Goal: Task Accomplishment & Management: Complete application form

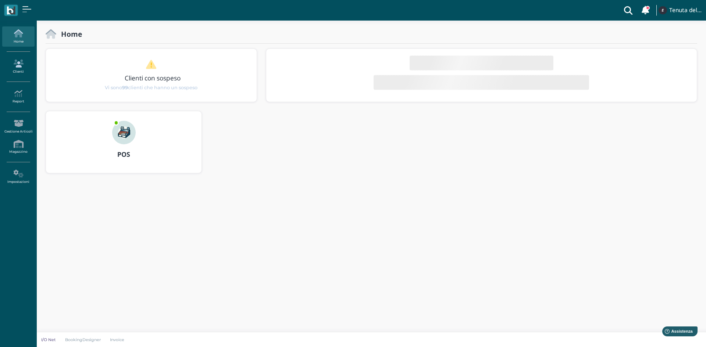
click at [17, 67] on icon at bounding box center [18, 64] width 32 height 8
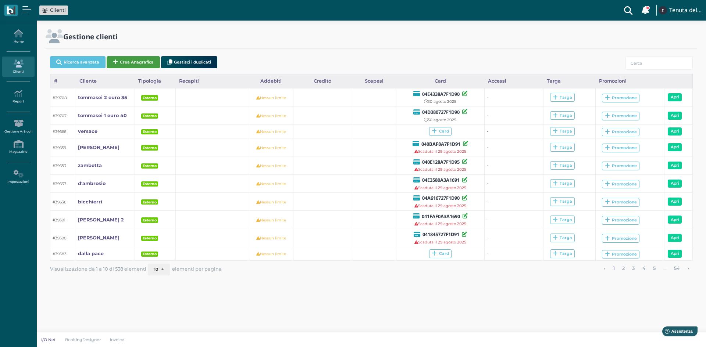
click at [133, 67] on button "Crea Anagrafica" at bounding box center [133, 62] width 53 height 12
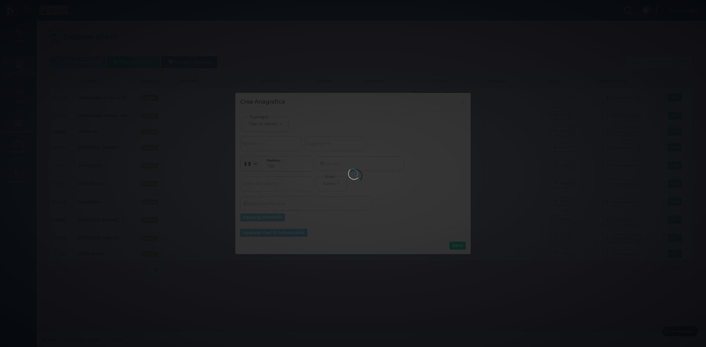
select select
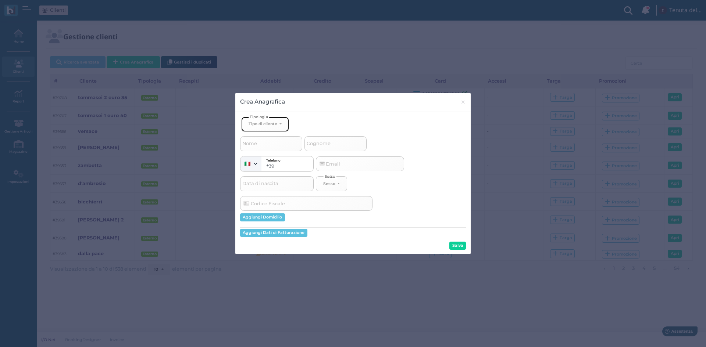
click at [274, 121] on button "Tipo di cliente" at bounding box center [265, 124] width 48 height 15
click at [264, 151] on span "Esterno" at bounding box center [257, 149] width 18 height 6
select select "[object Object]"
select select
click at [315, 150] on input "Cognome" at bounding box center [335, 143] width 62 height 15
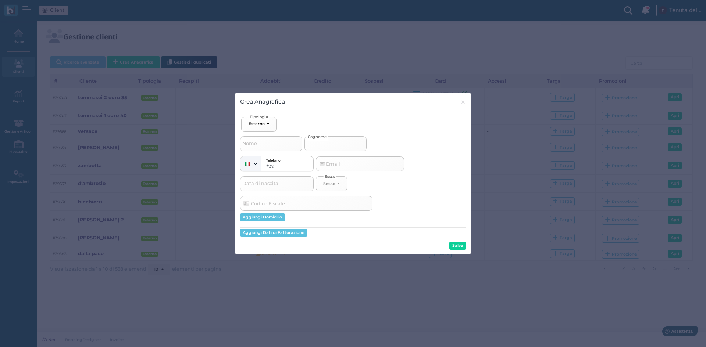
type input "m"
select select
type input "ma"
select select
type input "maz"
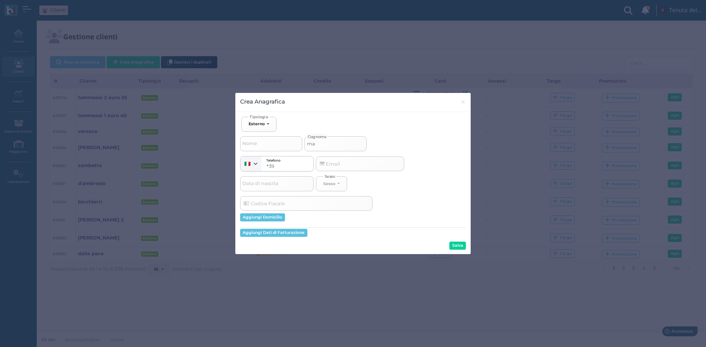
select select
type input "mazz"
select select
type input "mazza"
select select
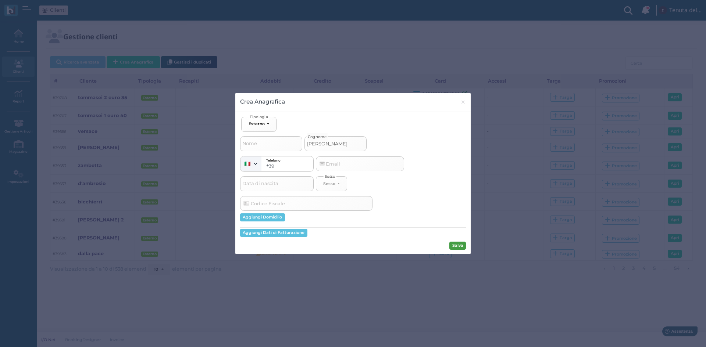
type input "mazza"
click at [461, 244] on button "Salva" at bounding box center [457, 246] width 17 height 8
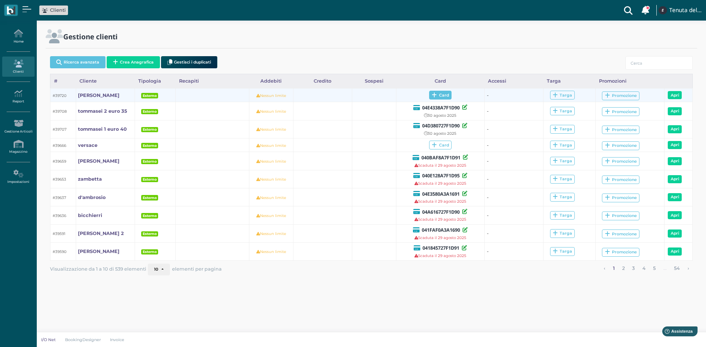
click at [434, 99] on span "Card" at bounding box center [440, 95] width 22 height 9
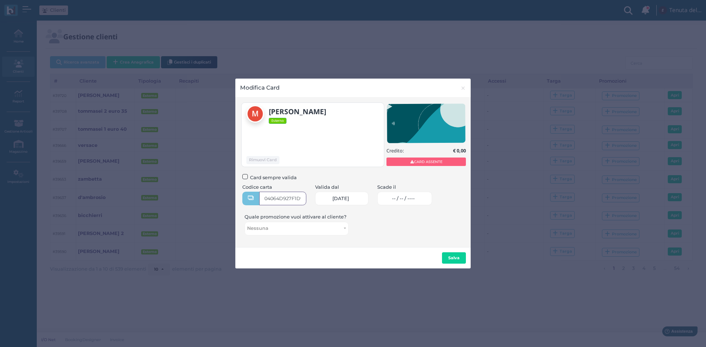
type input "04064D927F1D95"
click at [400, 198] on link "-- / -- / ----" at bounding box center [404, 199] width 55 height 14
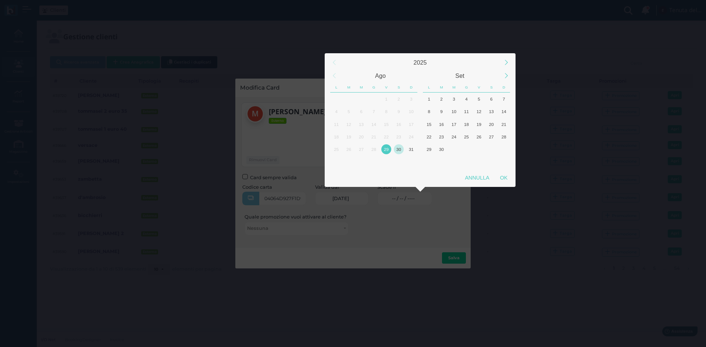
click at [399, 151] on div "30" at bounding box center [399, 149] width 10 height 10
click at [498, 178] on div "OK" at bounding box center [503, 177] width 18 height 13
type input "[DATE]"
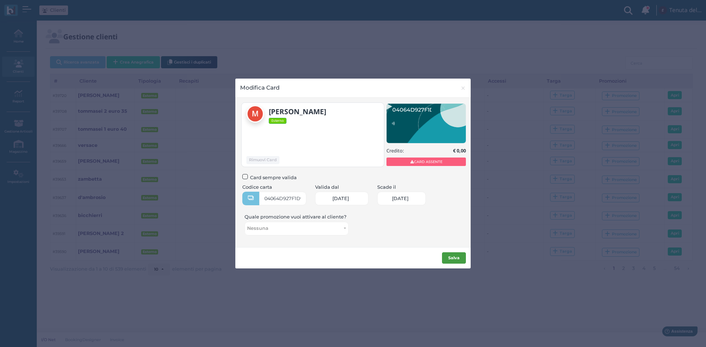
scroll to position [0, 32]
click at [457, 259] on b "Salva" at bounding box center [453, 257] width 11 height 5
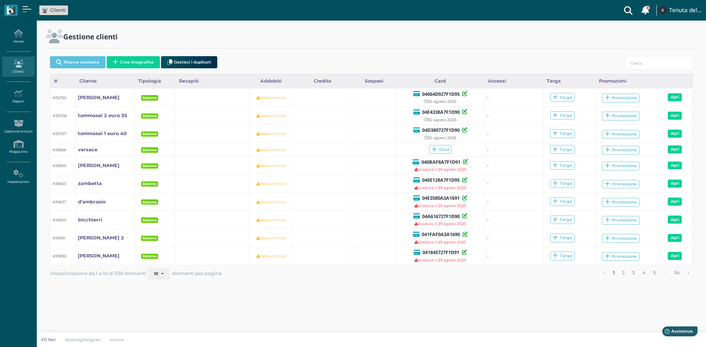
drag, startPoint x: 120, startPoint y: 64, endPoint x: 103, endPoint y: 78, distance: 21.7
click at [121, 64] on button "Crea Anagrafica" at bounding box center [133, 62] width 53 height 12
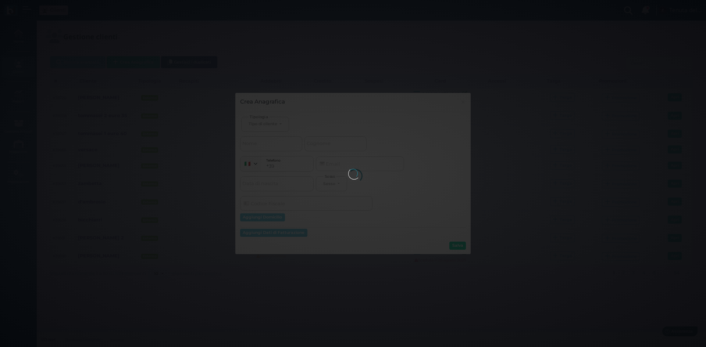
select select
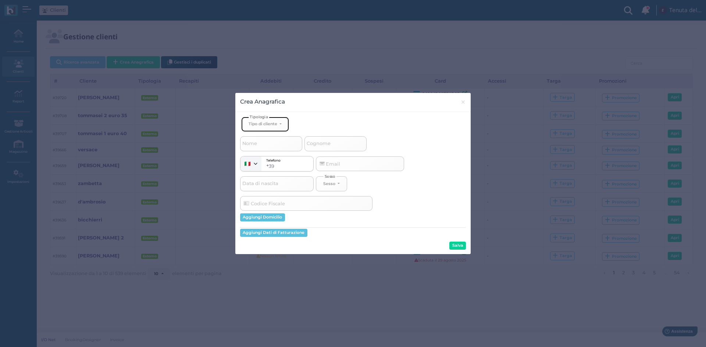
click at [275, 123] on div "Tipo di cliente" at bounding box center [262, 123] width 29 height 5
drag, startPoint x: 260, startPoint y: 148, endPoint x: 338, endPoint y: 157, distance: 78.5
click at [261, 148] on span "Esterno" at bounding box center [257, 149] width 18 height 6
select select "[object Object]"
select select
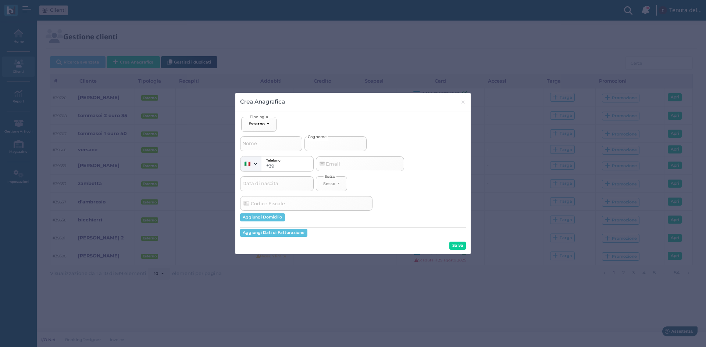
click at [334, 149] on input "Cognome" at bounding box center [335, 143] width 62 height 15
type input "p"
select select
type input "pe"
select select
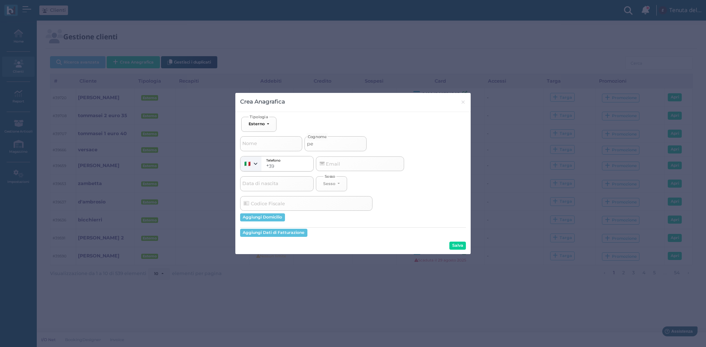
type input "pel"
select select
type input "pelu"
select select
type input "pelus"
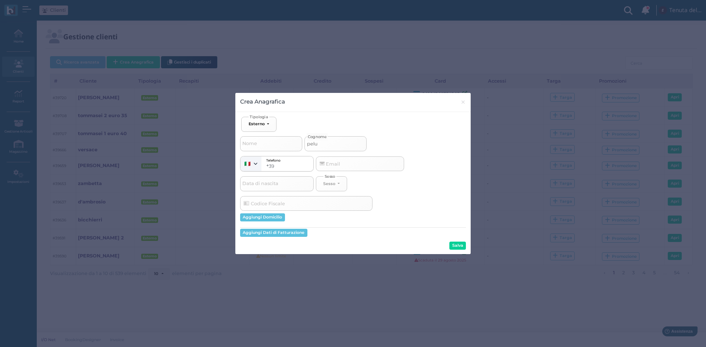
select select
type input "[PERSON_NAME]"
select select
type input "[PERSON_NAME]"
click at [452, 246] on button "Salva" at bounding box center [457, 246] width 17 height 8
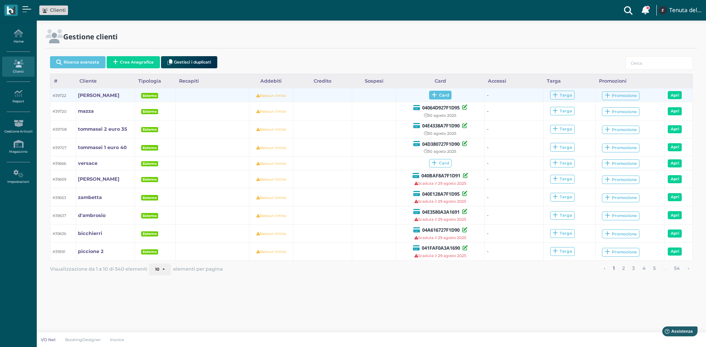
click at [438, 94] on span "Card" at bounding box center [440, 95] width 22 height 9
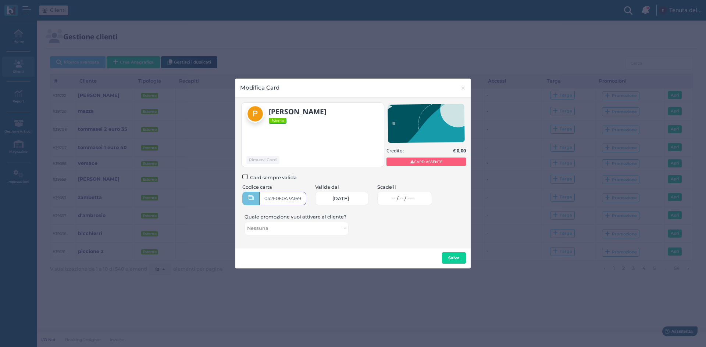
type input "042F060A3A1696"
click at [401, 198] on span "-- / -- / ----" at bounding box center [403, 199] width 23 height 6
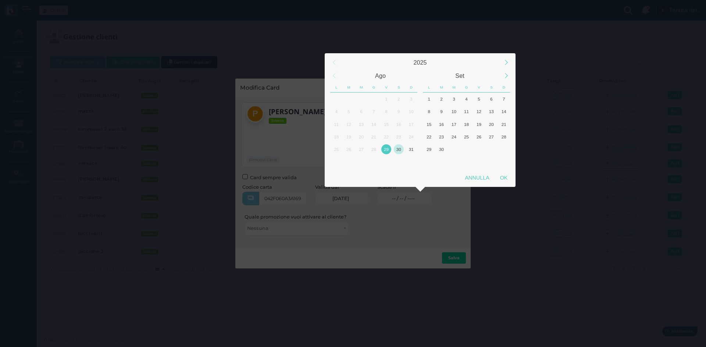
click at [397, 147] on div "30" at bounding box center [399, 149] width 10 height 10
click at [508, 178] on div "OK" at bounding box center [503, 177] width 18 height 13
type input "30/08/2025"
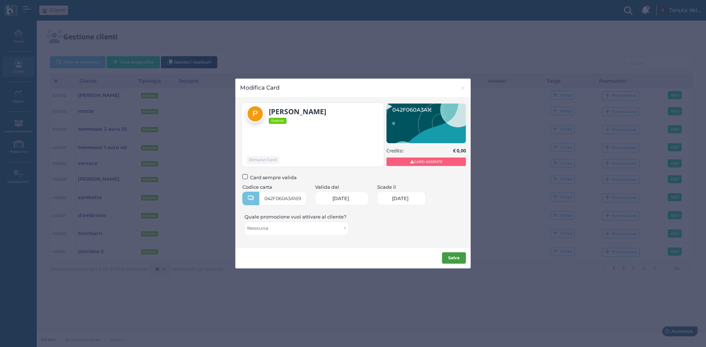
click at [451, 257] on b "Salva" at bounding box center [453, 257] width 11 height 5
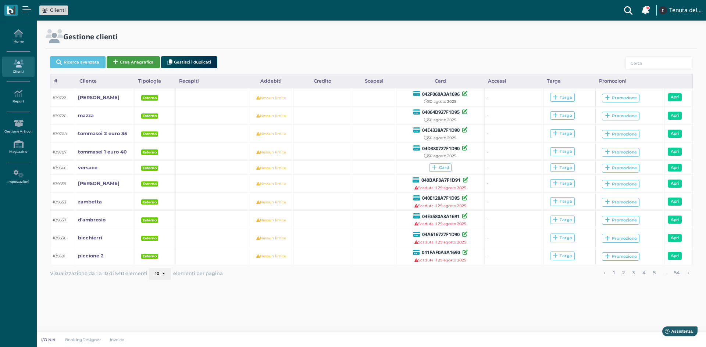
click at [138, 65] on button "Crea Anagrafica" at bounding box center [133, 62] width 53 height 12
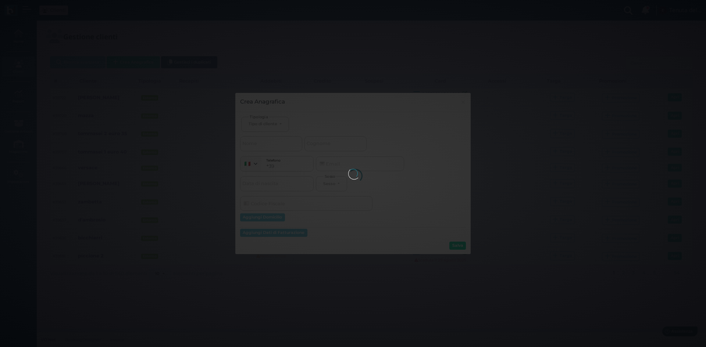
select select
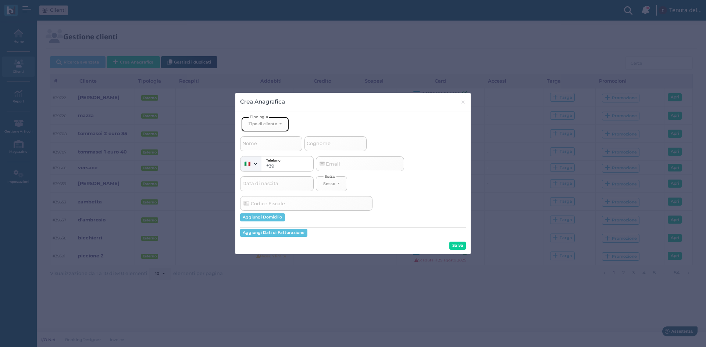
click at [268, 129] on button "Tipo di cliente" at bounding box center [265, 124] width 48 height 15
click at [267, 153] on link "Esterno" at bounding box center [277, 148] width 72 height 8
select select "[object Object]"
select select
click at [336, 153] on div "Telefono + 39 USA (+1) Russia (+7) Kazakhstan (+7) Egypt (+20) South Africa (+2…" at bounding box center [353, 161] width 226 height 20
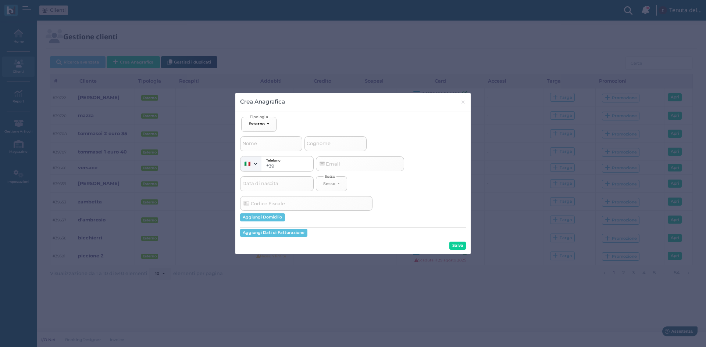
click at [329, 146] on span "Cognome" at bounding box center [318, 143] width 26 height 9
click at [329, 146] on input "Cognome" at bounding box center [335, 143] width 62 height 15
type input "c"
select select
type input "ca"
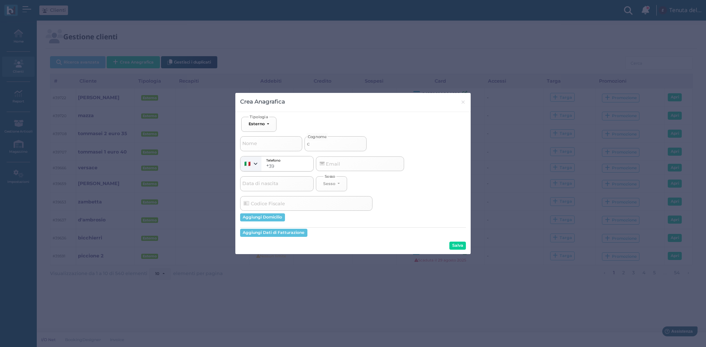
select select
type input "cam"
select select
type input "camp"
select select
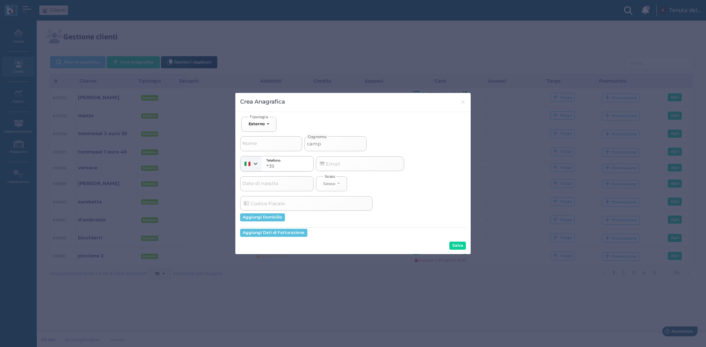
type input "campo"
select select
type input "campo"
click at [454, 245] on button "Salva" at bounding box center [457, 246] width 17 height 8
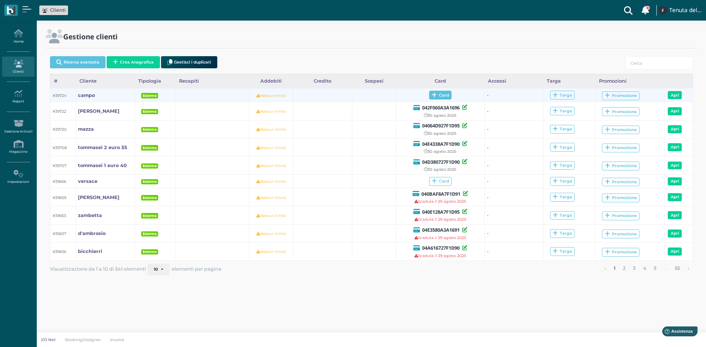
click at [430, 97] on span "Card" at bounding box center [440, 95] width 22 height 9
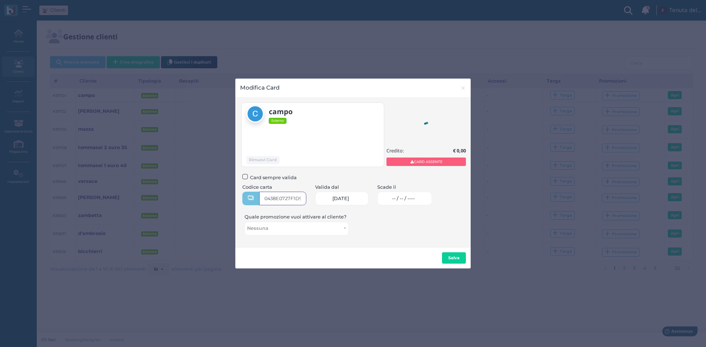
type input "0438E0727F1D91"
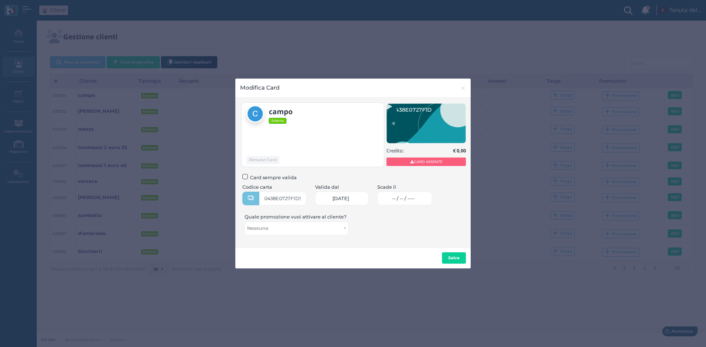
click at [394, 201] on link "-- / -- / ----" at bounding box center [404, 199] width 55 height 14
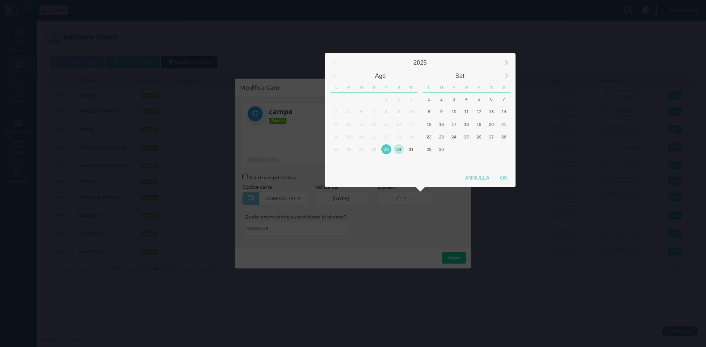
click at [397, 150] on div "30" at bounding box center [399, 149] width 10 height 10
click at [500, 178] on div "OK" at bounding box center [503, 177] width 18 height 13
type input "[DATE]"
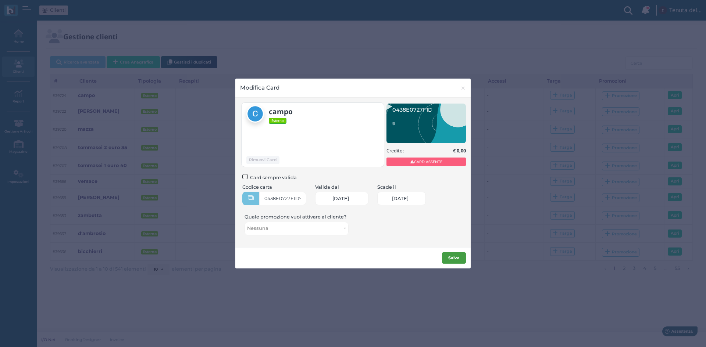
click at [457, 257] on b "Salva" at bounding box center [453, 257] width 11 height 5
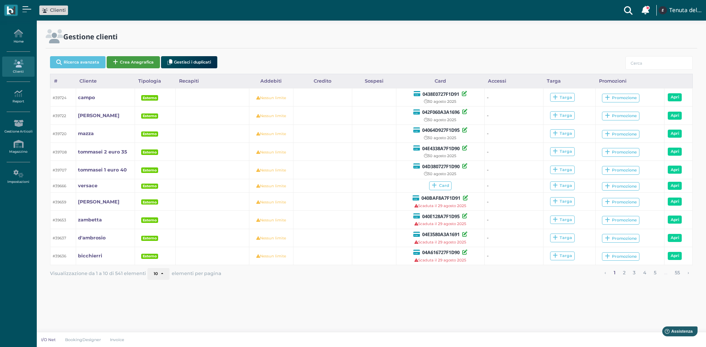
click at [154, 63] on button "Crea Anagrafica" at bounding box center [133, 62] width 53 height 12
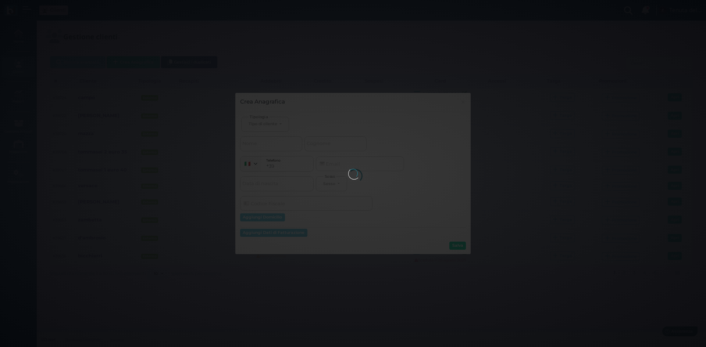
select select
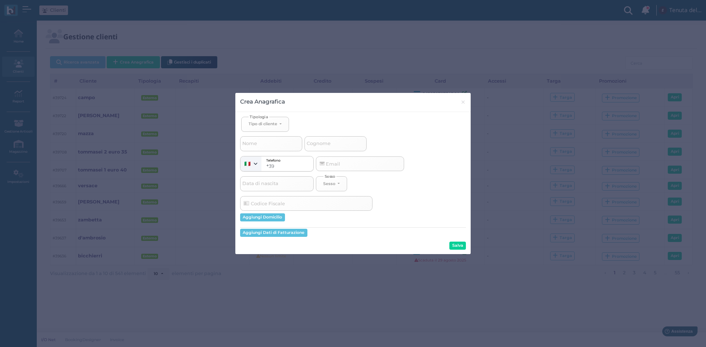
click at [328, 144] on span "Cognome" at bounding box center [318, 143] width 26 height 9
click at [328, 144] on input "Cognome" at bounding box center [335, 143] width 62 height 15
click at [278, 124] on div "Tipo di cliente" at bounding box center [263, 123] width 30 height 5
click at [260, 151] on span "Esterno" at bounding box center [257, 149] width 18 height 6
select select "[object Object]"
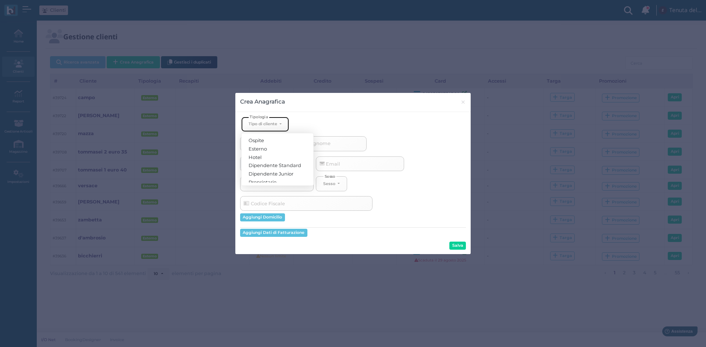
select select
click at [320, 146] on span "Cognome" at bounding box center [318, 143] width 26 height 9
click at [320, 146] on input "Cognome" at bounding box center [335, 143] width 62 height 15
type input "d"
select select
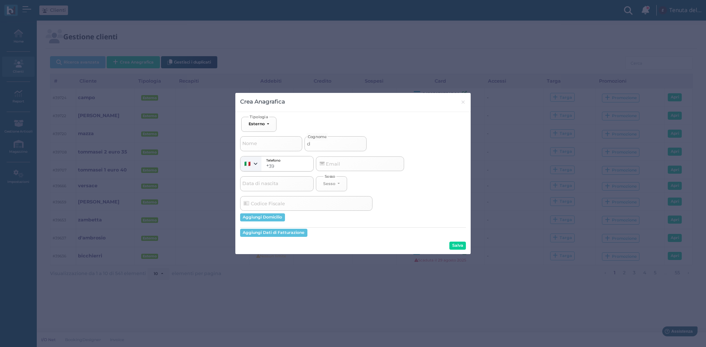
type input "di"
select select
type input "dil"
select select
type input "dile"
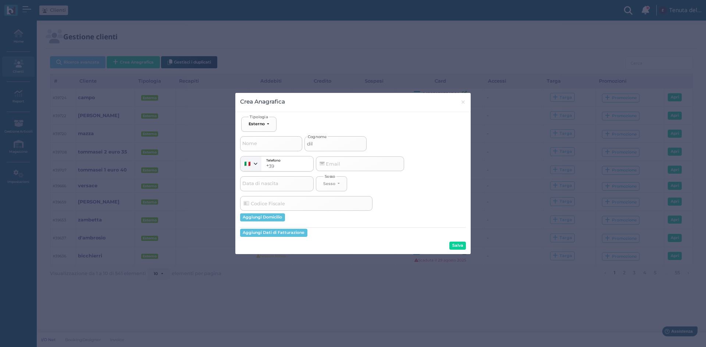
select select
type input "dilet"
select select
type input "dilett"
select select
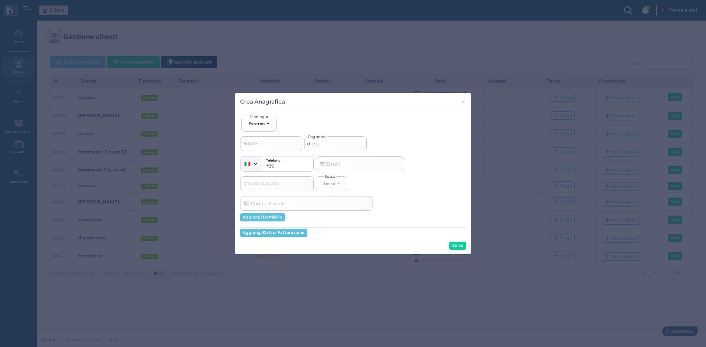
type input "diletta"
select select
type input "diletta"
click at [458, 244] on button "Salva" at bounding box center [457, 246] width 17 height 8
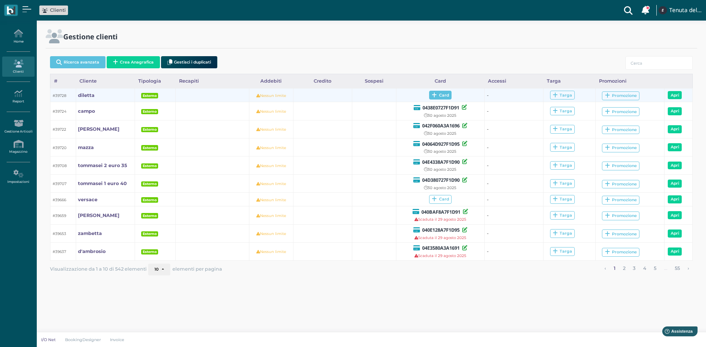
click at [440, 94] on span "Card" at bounding box center [440, 95] width 22 height 9
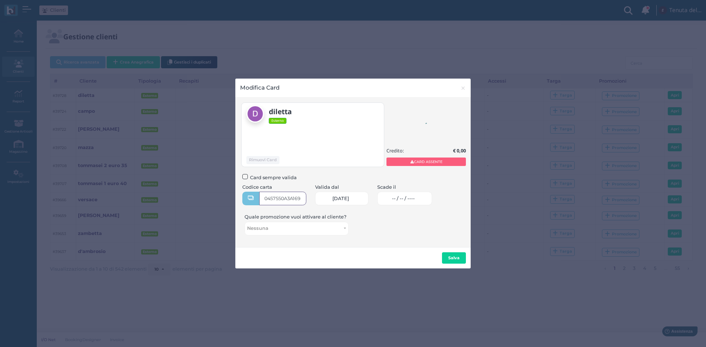
type input "0457550A3A1694"
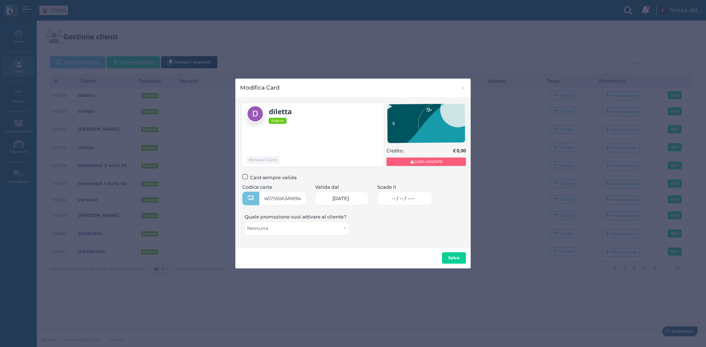
click at [402, 200] on span "-- / -- / ----" at bounding box center [403, 199] width 23 height 6
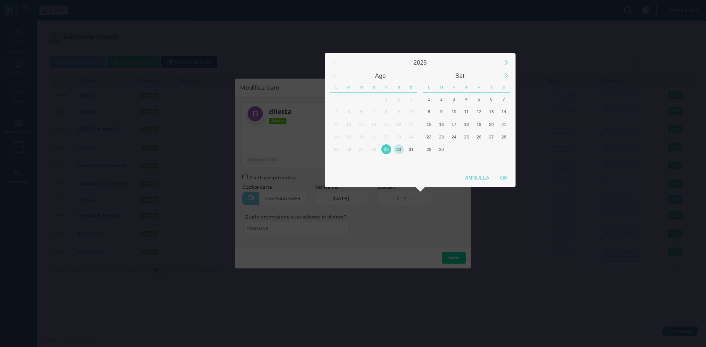
click at [399, 146] on div "30" at bounding box center [399, 149] width 10 height 10
click at [508, 178] on div "OK" at bounding box center [503, 177] width 18 height 13
type input "30/08/2025"
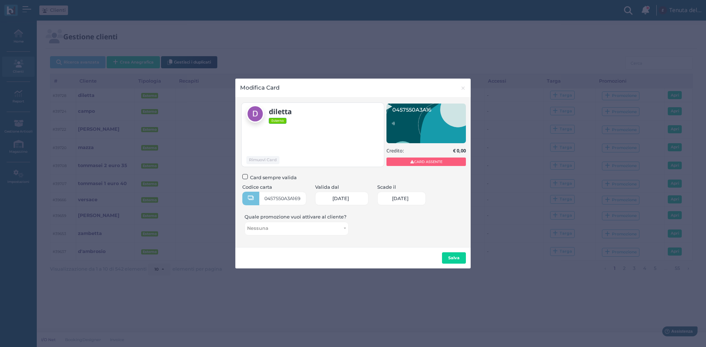
click at [453, 260] on b "Salva" at bounding box center [453, 257] width 11 height 5
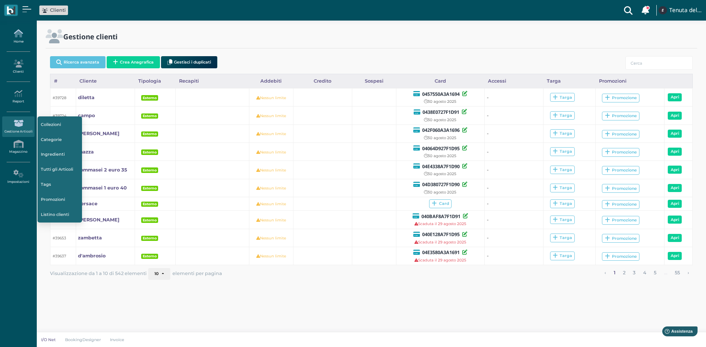
click at [18, 35] on icon at bounding box center [18, 33] width 32 height 8
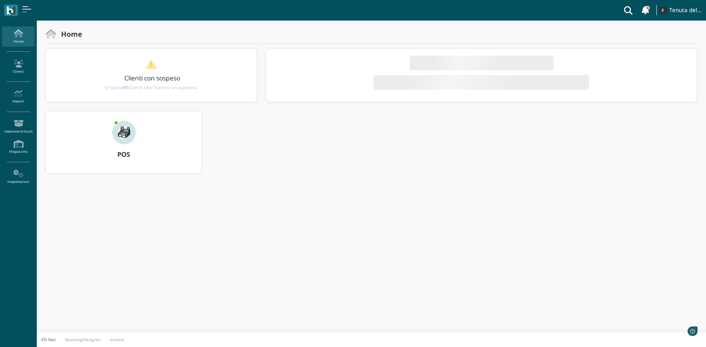
click at [133, 139] on img at bounding box center [124, 133] width 24 height 24
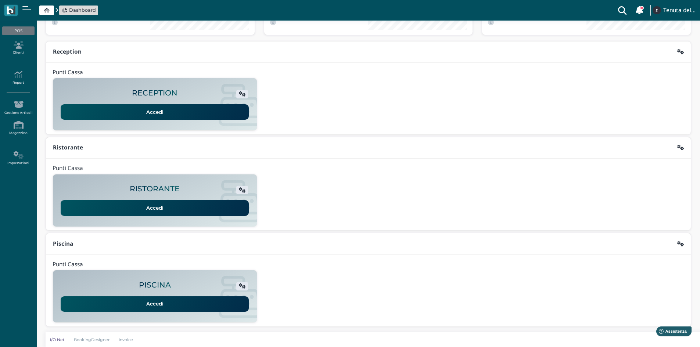
click at [157, 306] on link "Accedi" at bounding box center [155, 304] width 188 height 15
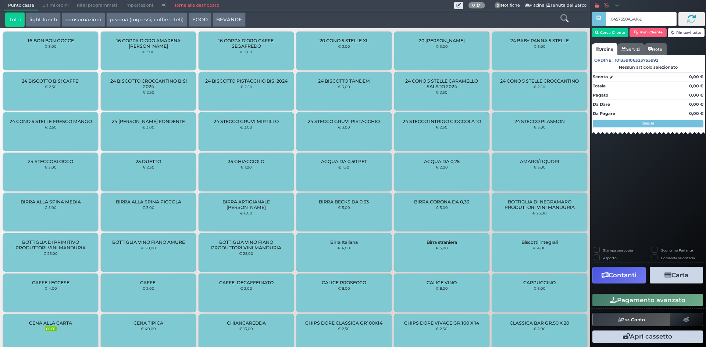
type input "0457550A3A1694"
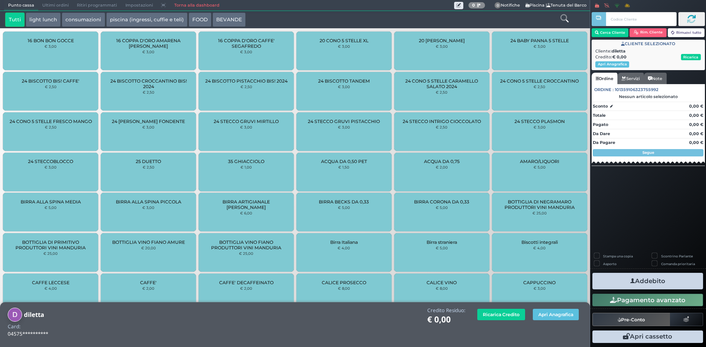
drag, startPoint x: 143, startPoint y: 21, endPoint x: 140, endPoint y: 24, distance: 4.9
click at [142, 21] on button "piscina (ingressi, cuffie e teli)" at bounding box center [146, 19] width 81 height 15
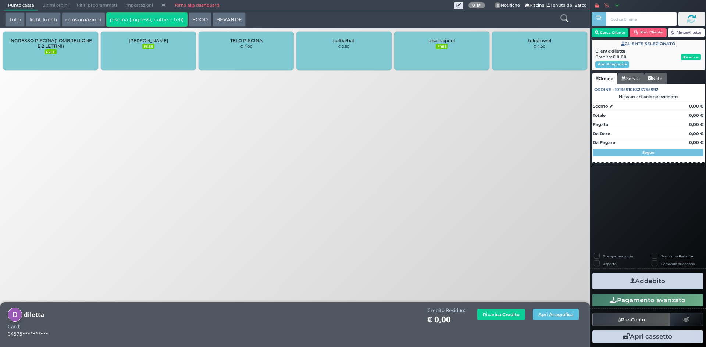
click at [36, 54] on div "INGRESSO PISCINA(1 OMBRELLONE E 2 LETTINI) FREE" at bounding box center [50, 51] width 95 height 39
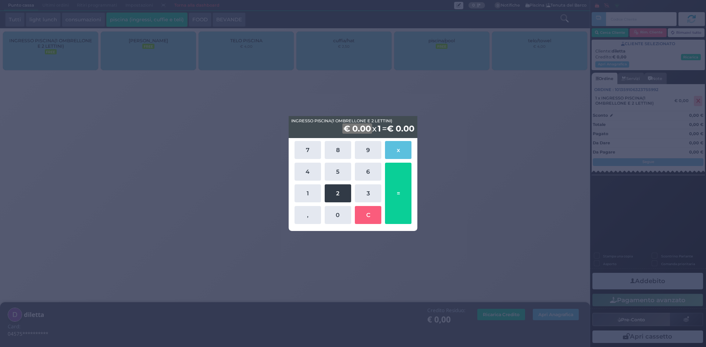
drag, startPoint x: 337, startPoint y: 197, endPoint x: 334, endPoint y: 181, distance: 16.5
click at [337, 197] on button "2" at bounding box center [338, 194] width 26 height 18
drag, startPoint x: 332, startPoint y: 174, endPoint x: 375, endPoint y: 184, distance: 43.9
click at [333, 173] on button "5" at bounding box center [338, 172] width 26 height 18
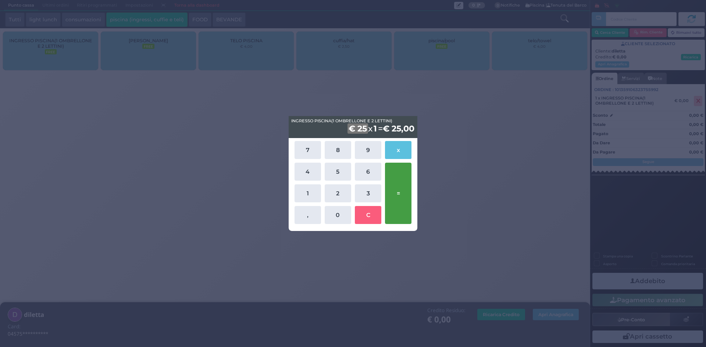
click at [400, 186] on button "=" at bounding box center [398, 193] width 26 height 61
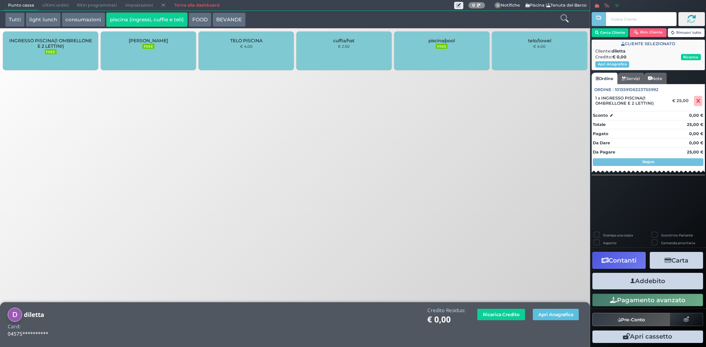
click at [665, 284] on button "Addebito" at bounding box center [647, 281] width 111 height 17
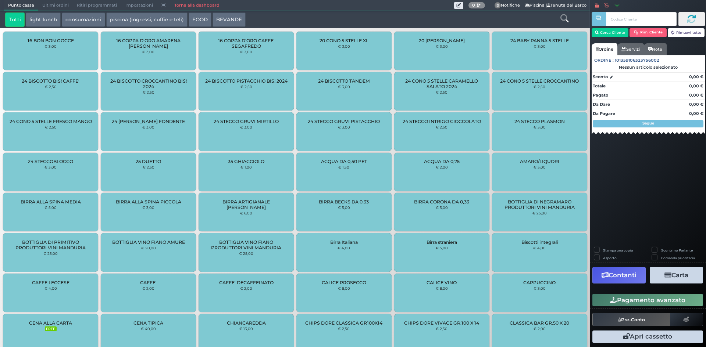
click at [184, 6] on link "Torna alla dashboard" at bounding box center [196, 5] width 53 height 10
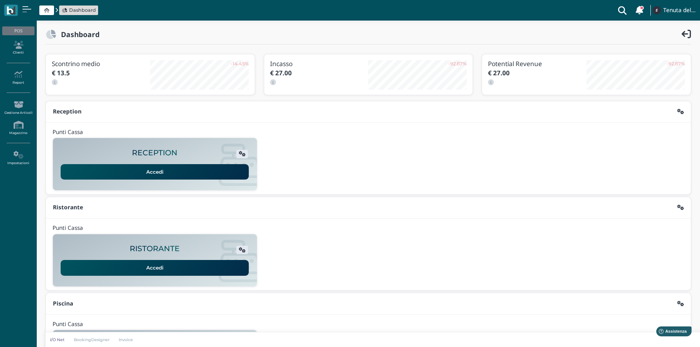
scroll to position [60, 0]
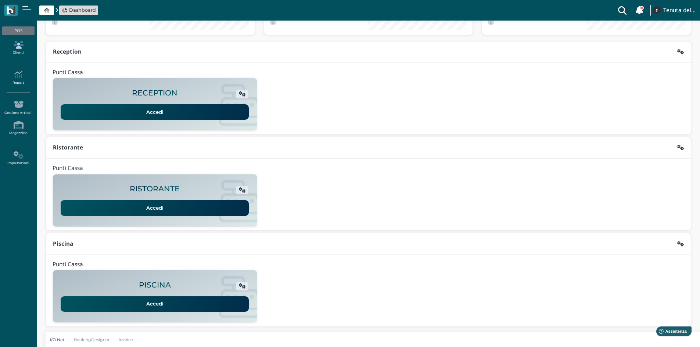
click at [18, 40] on link "Clienti" at bounding box center [18, 48] width 32 height 20
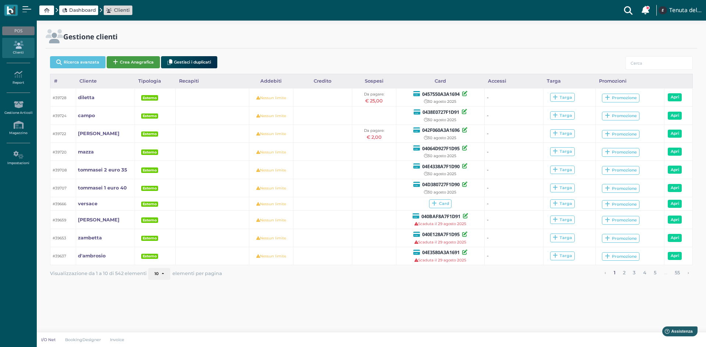
click at [140, 64] on button "Crea Anagrafica" at bounding box center [133, 62] width 53 height 12
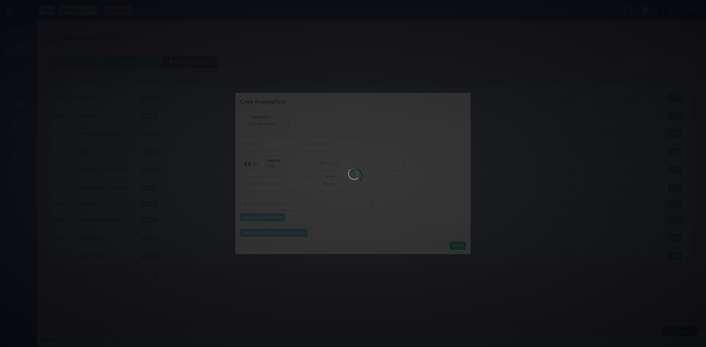
select select
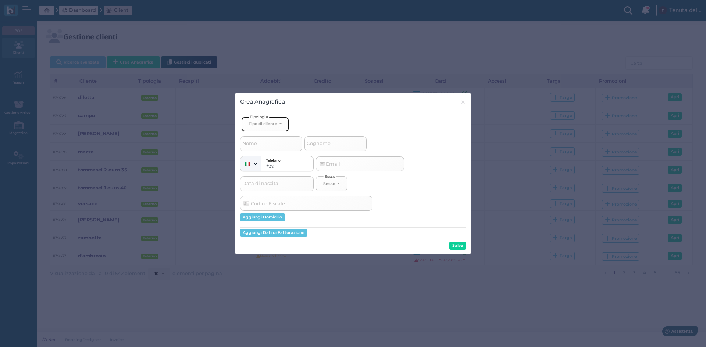
click at [282, 126] on button "Tipo di cliente" at bounding box center [265, 124] width 48 height 15
click at [268, 150] on link "Esterno" at bounding box center [277, 148] width 72 height 8
select select "[object Object]"
select select
click at [337, 147] on input "Cognome" at bounding box center [335, 143] width 62 height 15
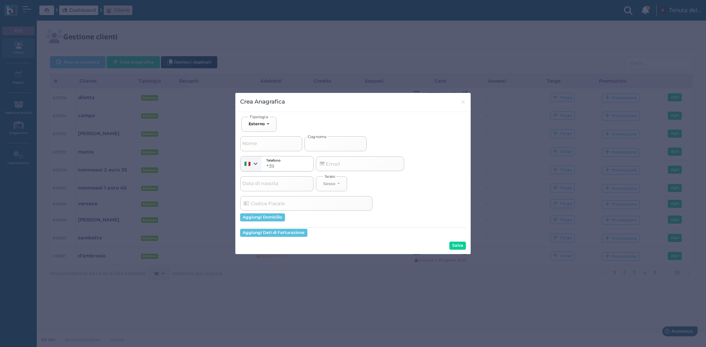
type input "d"
select select
type input "de"
select select
type input "de"
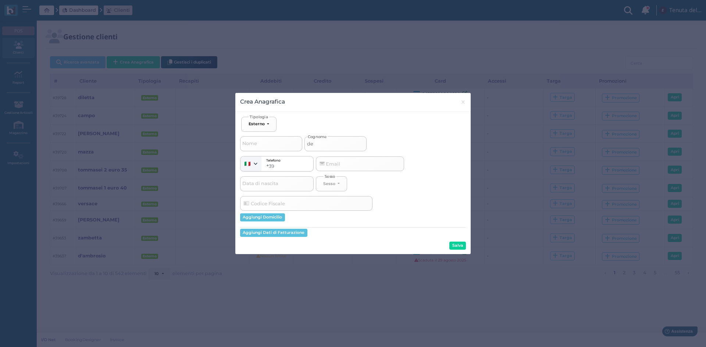
select select
type input "de i"
select select
type input "de"
select select
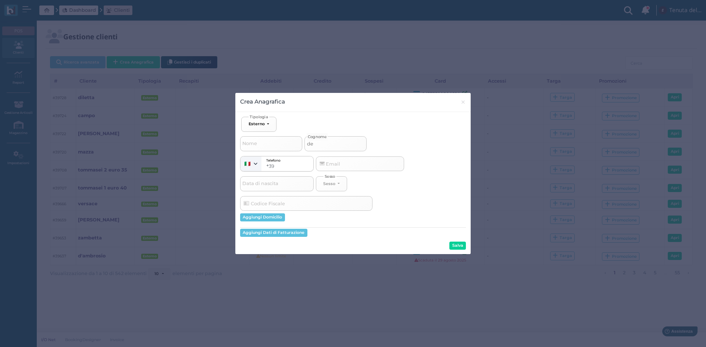
type input "de s"
select select
type input "de si"
select select
type input "de sia"
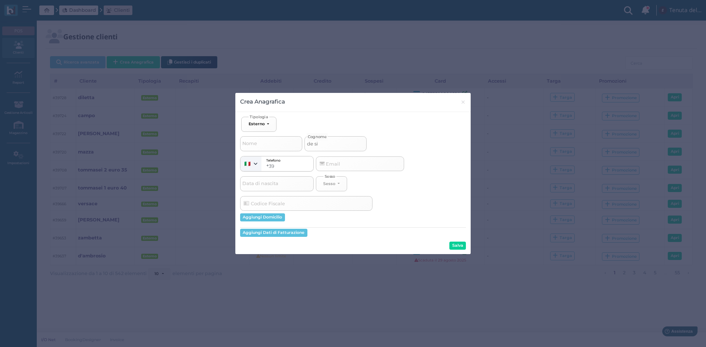
select select
type input "de siat"
select select
type input "de siati"
select select
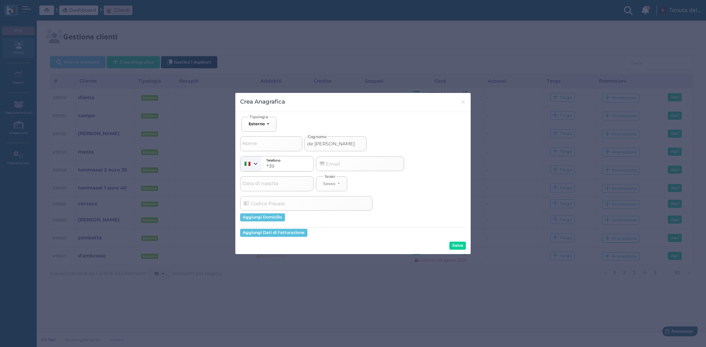
type input "de siati"
select select
type input "de siati p"
select select
type input "de siati pi"
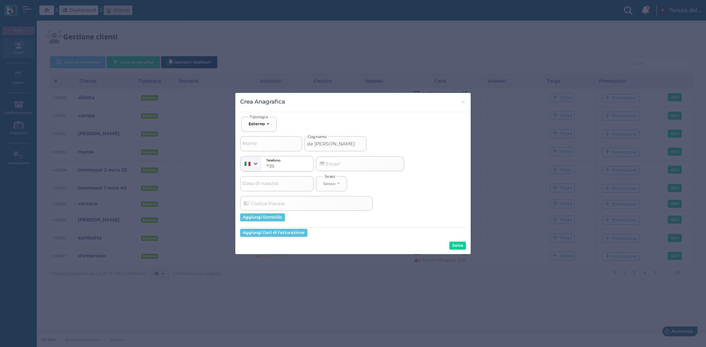
select select
type input "de siati pie"
select select
type input "de siati pier"
select select
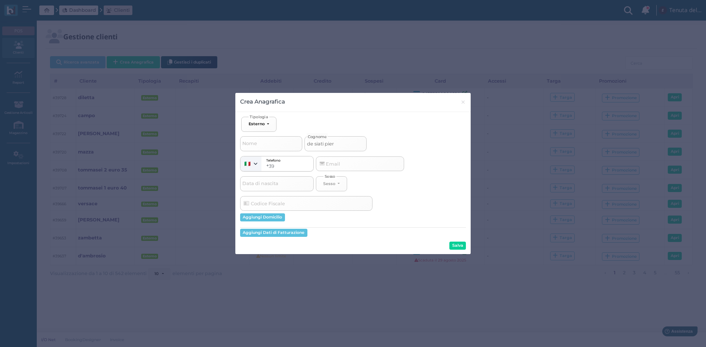
type input "de siati pierr"
select select
type input "de siati pierri"
select select
type input "de siati pierri"
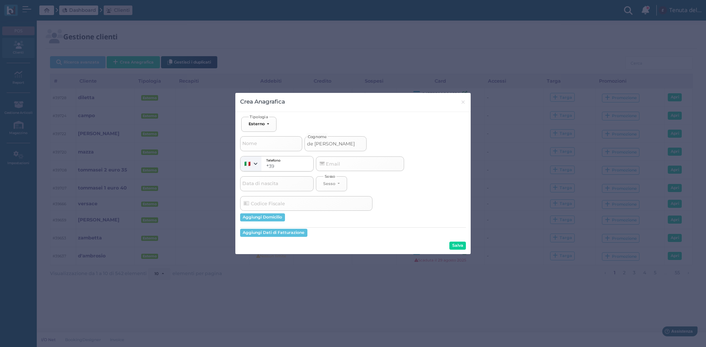
select select
type input "de siati pierri"
click at [455, 242] on button "Salva" at bounding box center [457, 246] width 17 height 8
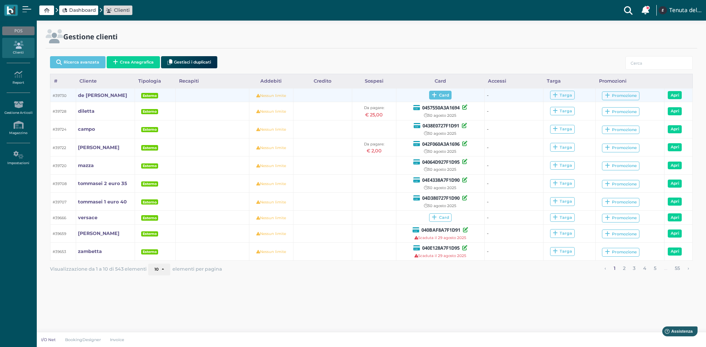
click at [433, 96] on icon at bounding box center [434, 96] width 5 height 6
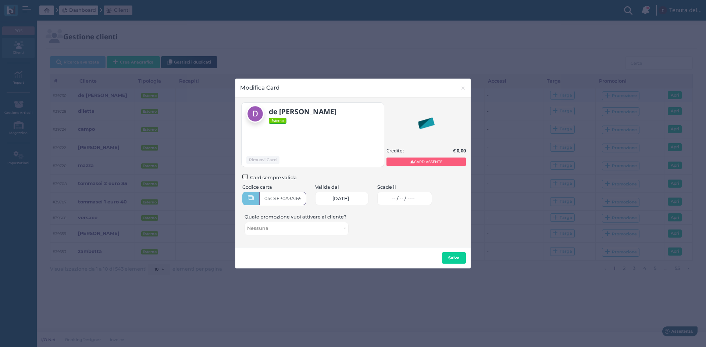
type input "04C4E30A3A1691"
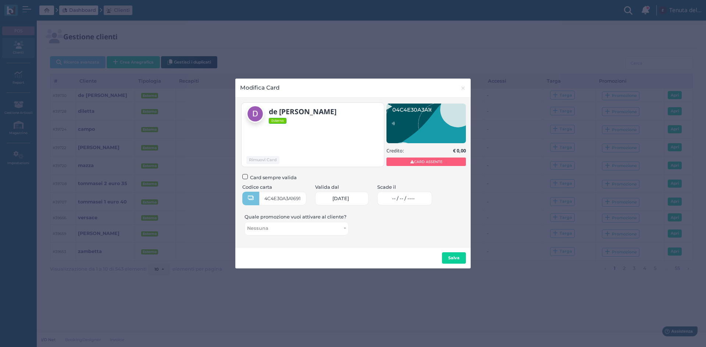
click at [402, 200] on span "-- / -- / ----" at bounding box center [403, 199] width 23 height 6
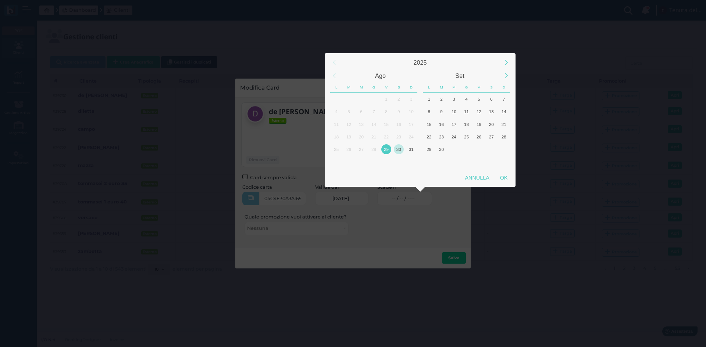
click at [400, 152] on div "30" at bounding box center [399, 149] width 10 height 10
click at [512, 178] on div "OK" at bounding box center [503, 177] width 18 height 13
type input "30/08/2025"
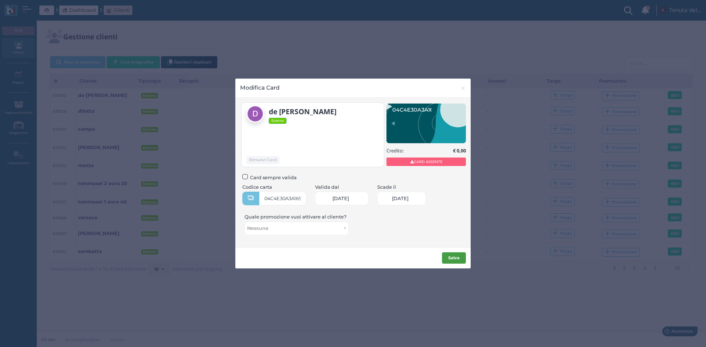
click at [461, 259] on button "Salva" at bounding box center [454, 259] width 24 height 12
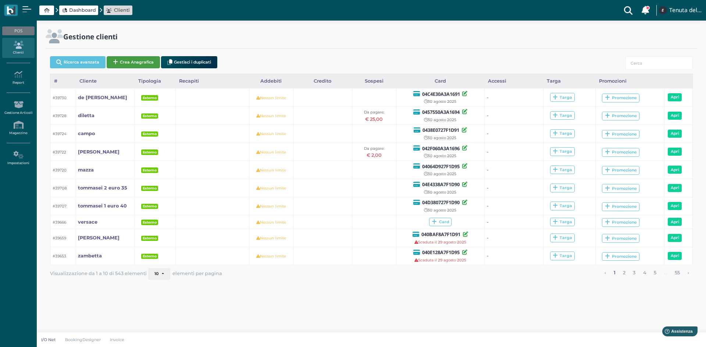
click at [150, 67] on button "Crea Anagrafica" at bounding box center [133, 62] width 53 height 12
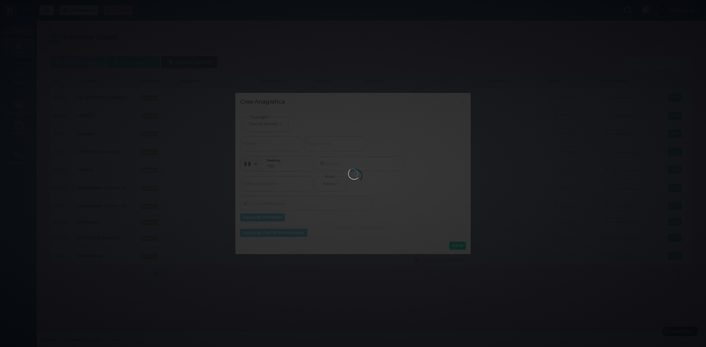
select select
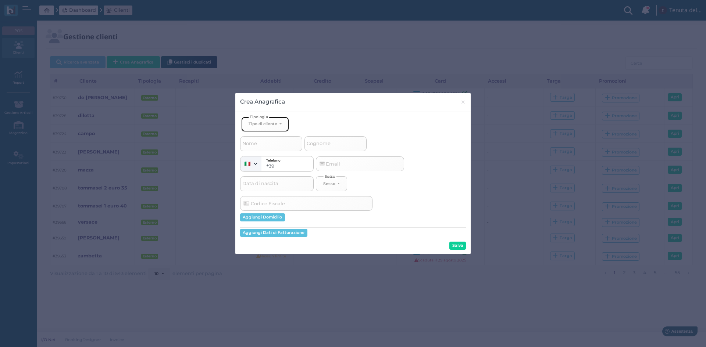
click at [282, 124] on button "Tipo di cliente" at bounding box center [265, 124] width 48 height 15
click at [260, 151] on span "Esterno" at bounding box center [257, 149] width 18 height 6
select select "[object Object]"
select select
click at [320, 146] on span "Cognome" at bounding box center [318, 143] width 26 height 9
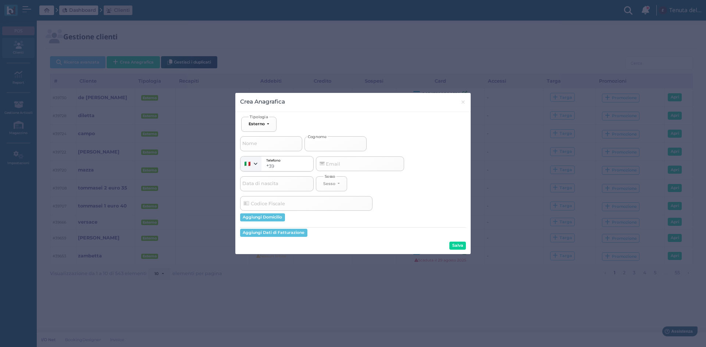
click at [320, 146] on input "Cognome" at bounding box center [335, 143] width 62 height 15
type input "a"
select select
type input "at"
select select
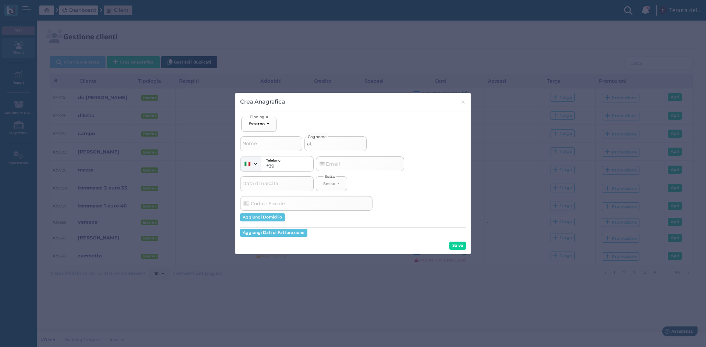
type input "att"
select select
type input "atta"
select select
type input "attan"
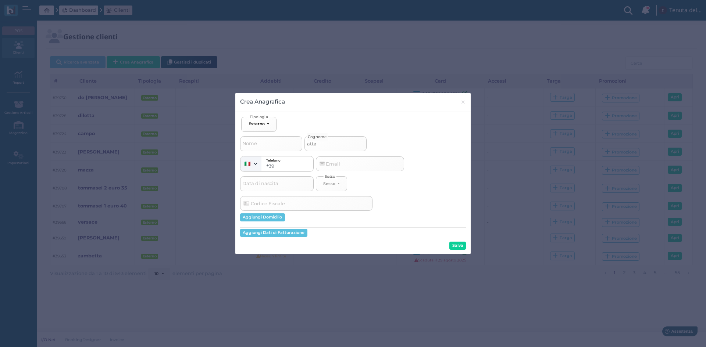
select select
type input "attana"
select select
type input "attanas"
select select
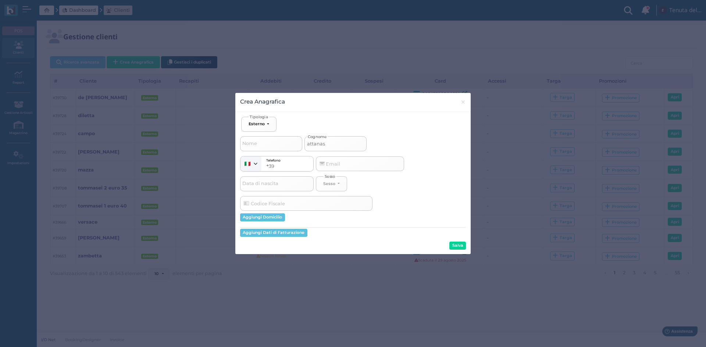
type input "attanasi"
select select
type input "attanasio"
select select
type input "attanasio"
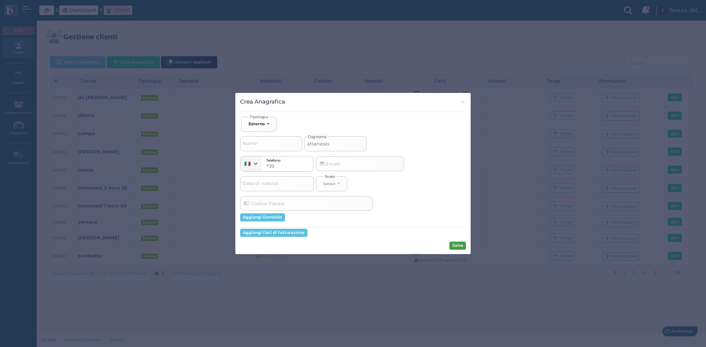
click at [461, 248] on button "Salva" at bounding box center [457, 246] width 17 height 8
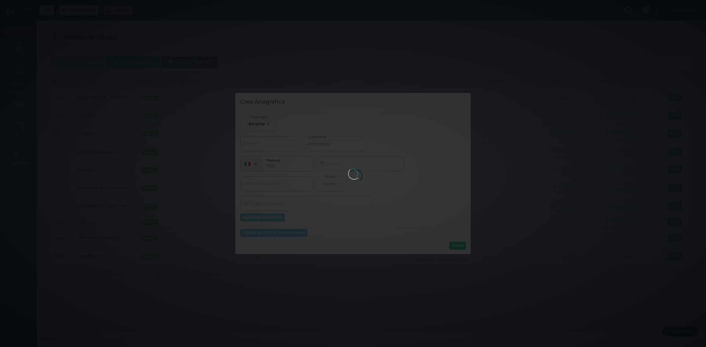
click at [358, 179] on div at bounding box center [353, 174] width 10 height 10
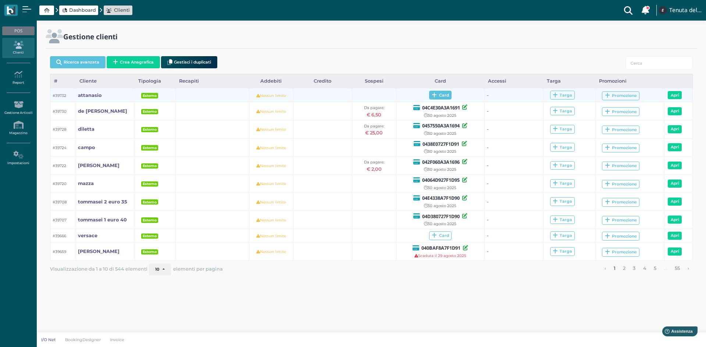
click at [437, 97] on span "Card" at bounding box center [440, 95] width 22 height 9
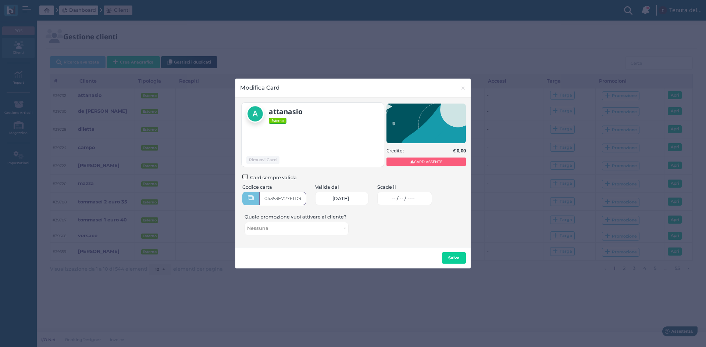
type input "04353E727F1D91"
drag, startPoint x: 398, startPoint y: 197, endPoint x: 389, endPoint y: 189, distance: 12.8
click at [398, 197] on link "-- / -- / ----" at bounding box center [404, 199] width 55 height 14
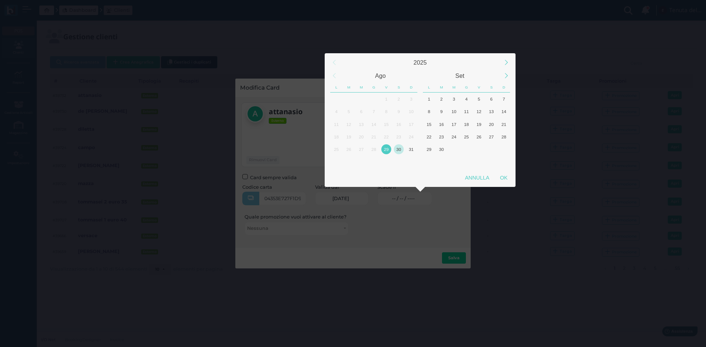
click at [397, 147] on div "30" at bounding box center [399, 149] width 10 height 10
drag, startPoint x: 504, startPoint y: 178, endPoint x: 493, endPoint y: 193, distance: 18.7
click at [503, 178] on div "OK" at bounding box center [503, 177] width 18 height 13
type input "30/08/2025"
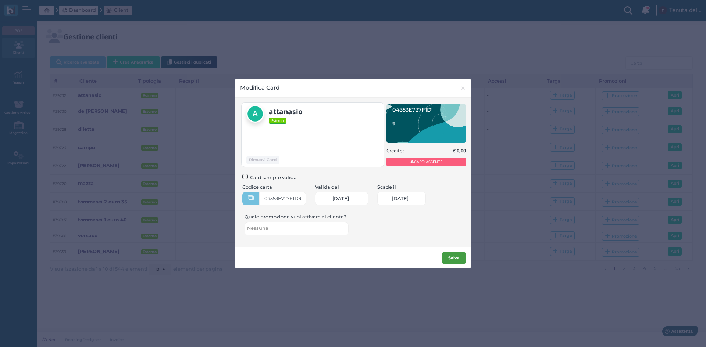
scroll to position [0, 32]
click at [450, 262] on button "Salva" at bounding box center [454, 259] width 24 height 12
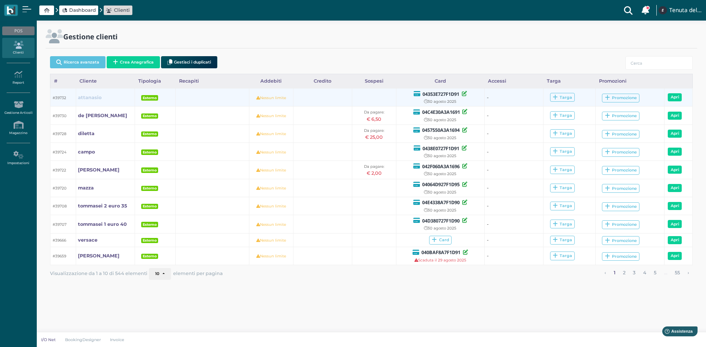
click at [94, 100] on link "attanasio" at bounding box center [90, 97] width 24 height 7
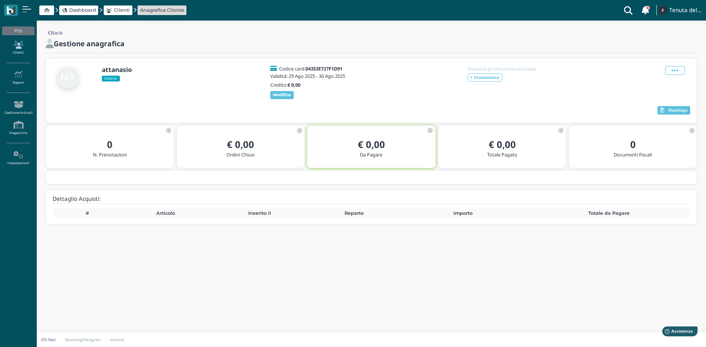
click at [18, 49] on link "Clienti" at bounding box center [18, 48] width 32 height 20
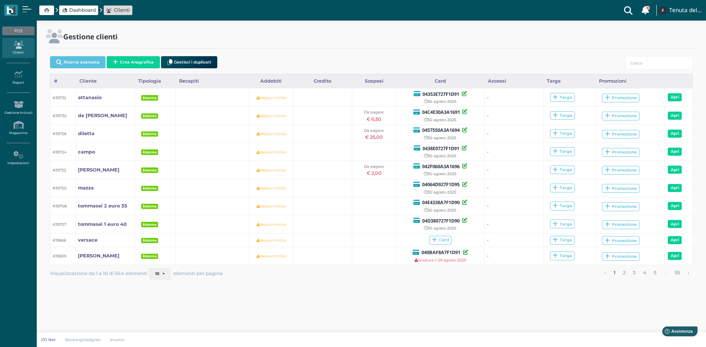
click at [82, 8] on span "Dashboard" at bounding box center [82, 10] width 27 height 7
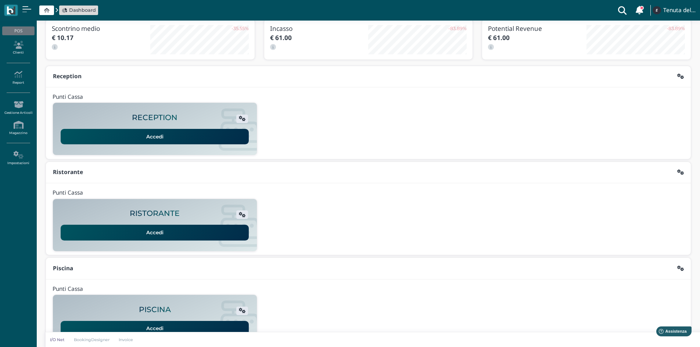
scroll to position [60, 0]
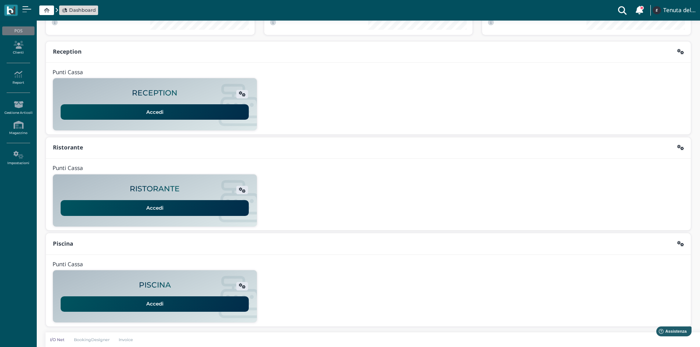
click at [143, 305] on link "Accedi" at bounding box center [155, 304] width 188 height 15
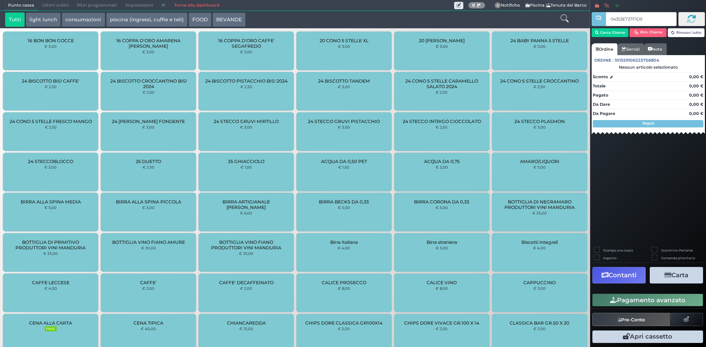
type input "04353E727F1D91"
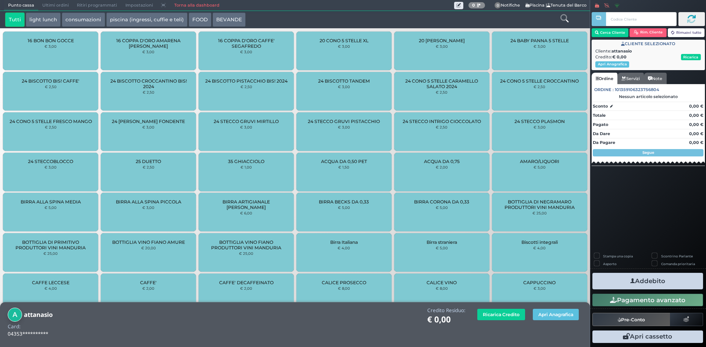
click at [114, 18] on button "piscina (ingressi, cuffie e teli)" at bounding box center [146, 19] width 81 height 15
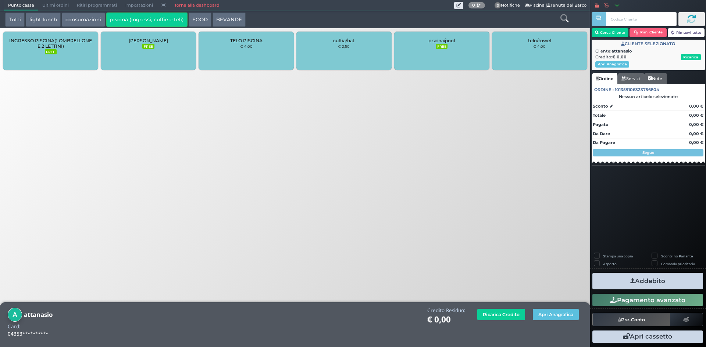
click at [49, 44] on span "INGRESSO PISCINA(1 OMBRELLONE E 2 LETTINI)" at bounding box center [50, 43] width 83 height 11
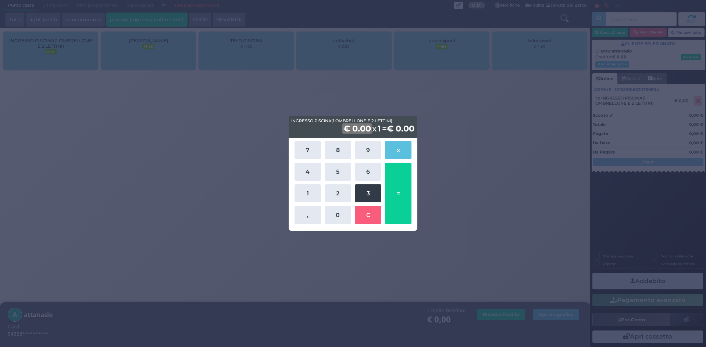
drag, startPoint x: 369, startPoint y: 192, endPoint x: 337, endPoint y: 171, distance: 38.3
click at [367, 190] on button "3" at bounding box center [368, 194] width 26 height 18
click at [337, 171] on button "5" at bounding box center [338, 172] width 26 height 18
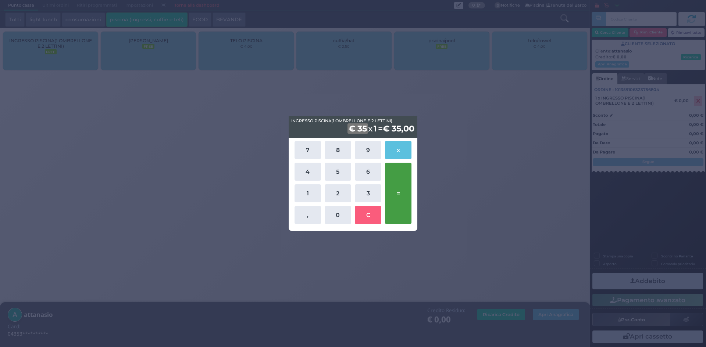
click at [390, 180] on button "=" at bounding box center [398, 193] width 26 height 61
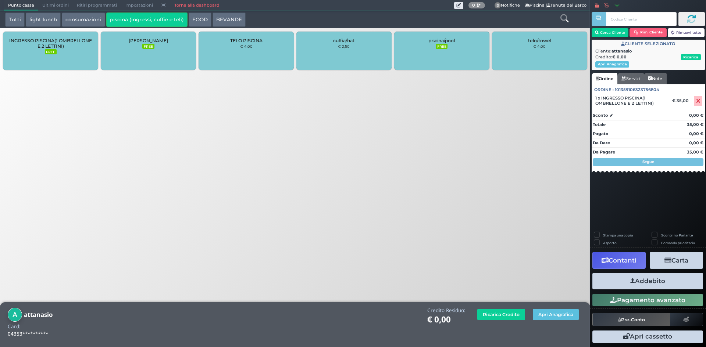
drag, startPoint x: 647, startPoint y: 286, endPoint x: 602, endPoint y: 255, distance: 53.9
click at [645, 286] on button "Addebito" at bounding box center [647, 281] width 111 height 17
